Goal: Communication & Community: Answer question/provide support

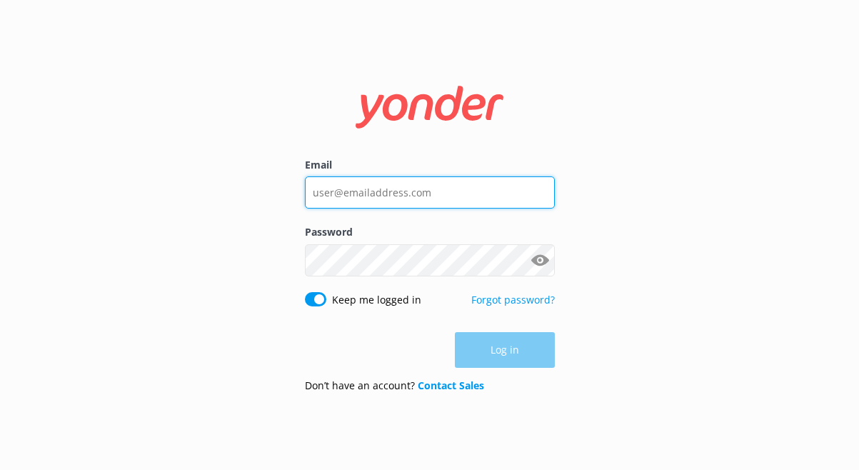
click at [455, 188] on input "Email" at bounding box center [430, 192] width 250 height 32
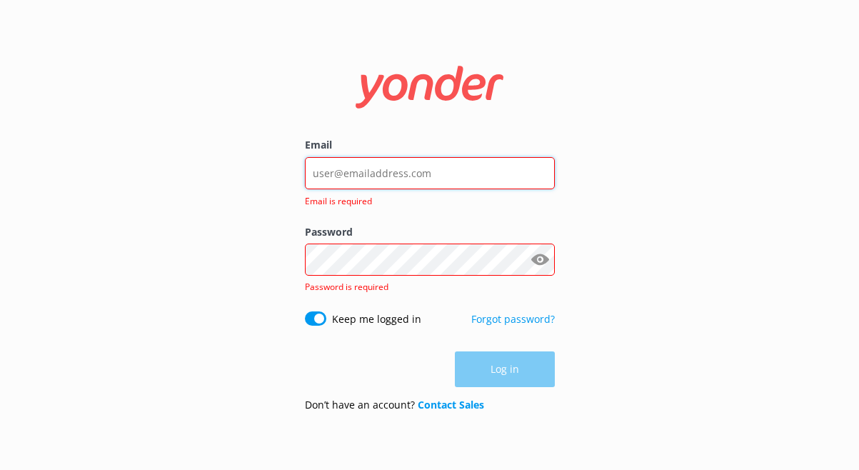
type input "[EMAIL_ADDRESS][DOMAIN_NAME]"
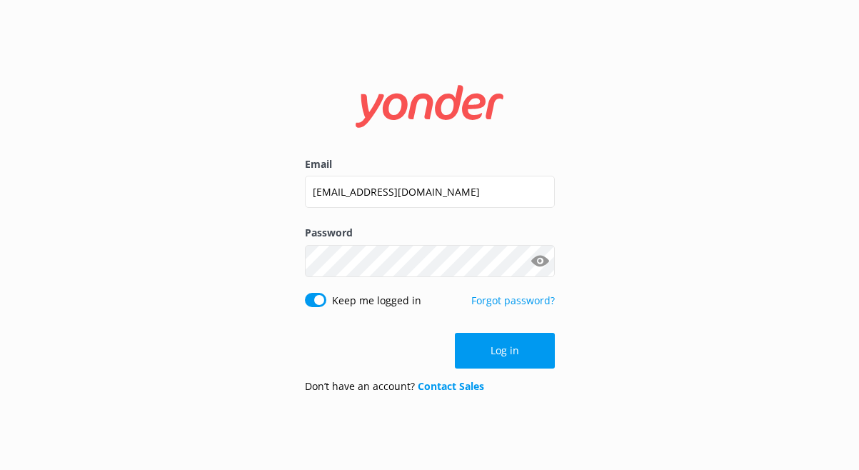
click at [499, 343] on button "Log in" at bounding box center [505, 351] width 100 height 36
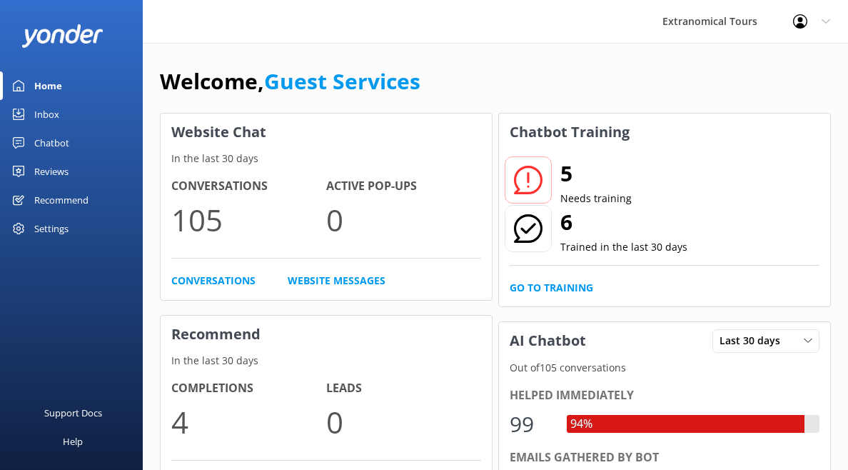
click at [101, 105] on link "Inbox" at bounding box center [71, 114] width 143 height 29
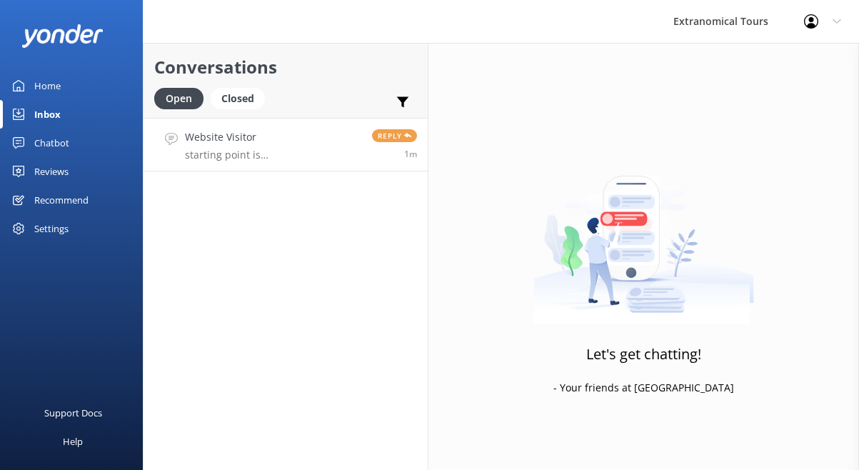
click at [313, 161] on link "Website Visitor starting point is [GEOGRAPHIC_DATA] Reply 1m" at bounding box center [285, 145] width 284 height 54
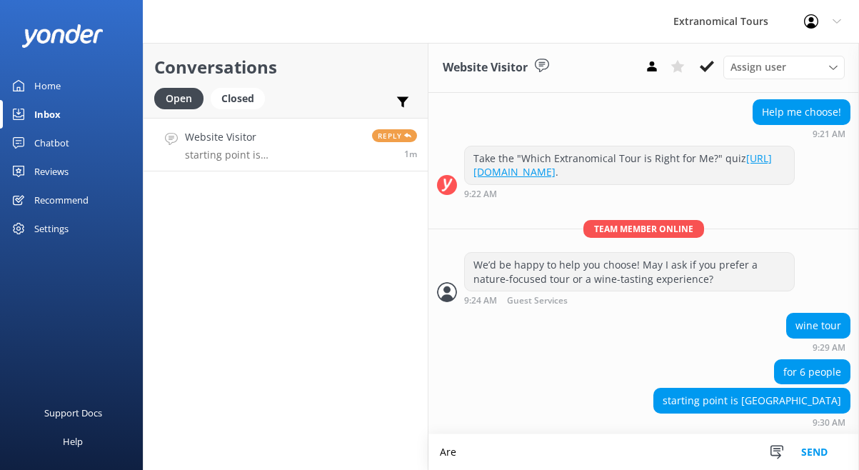
scroll to position [186, 0]
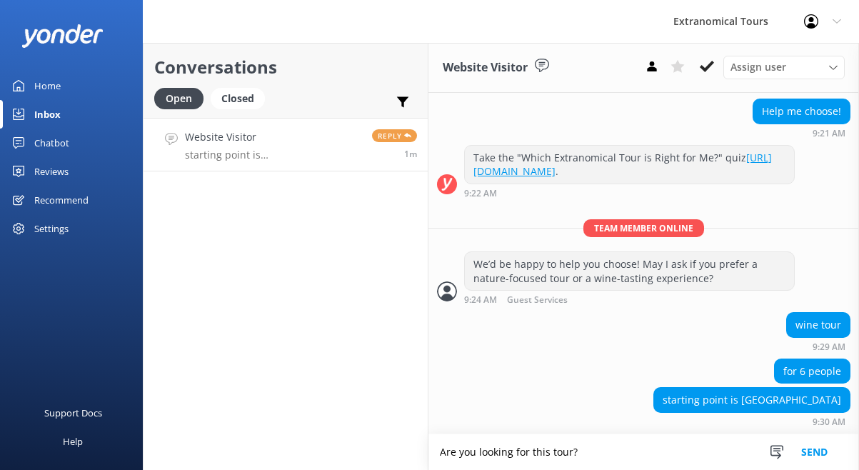
paste textarea "[URL][DOMAIN_NAME]"
type textarea "Are you looking for this tour? [URL][DOMAIN_NAME]"
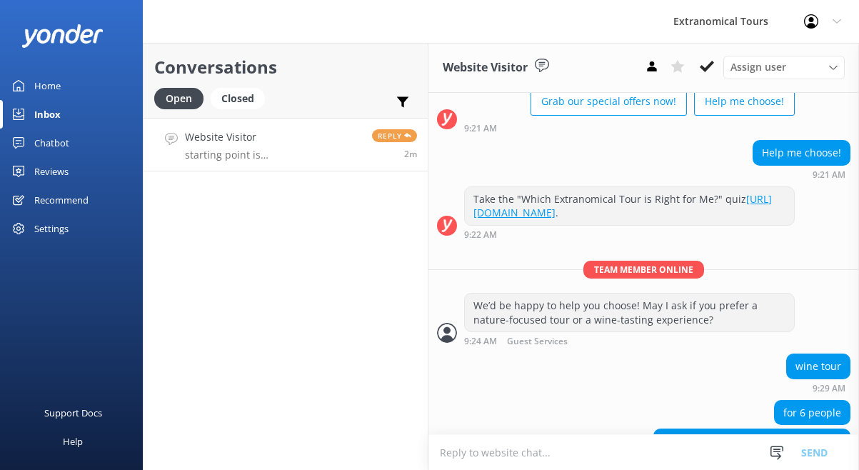
scroll to position [246, 0]
